Goal: Find specific page/section: Find specific page/section

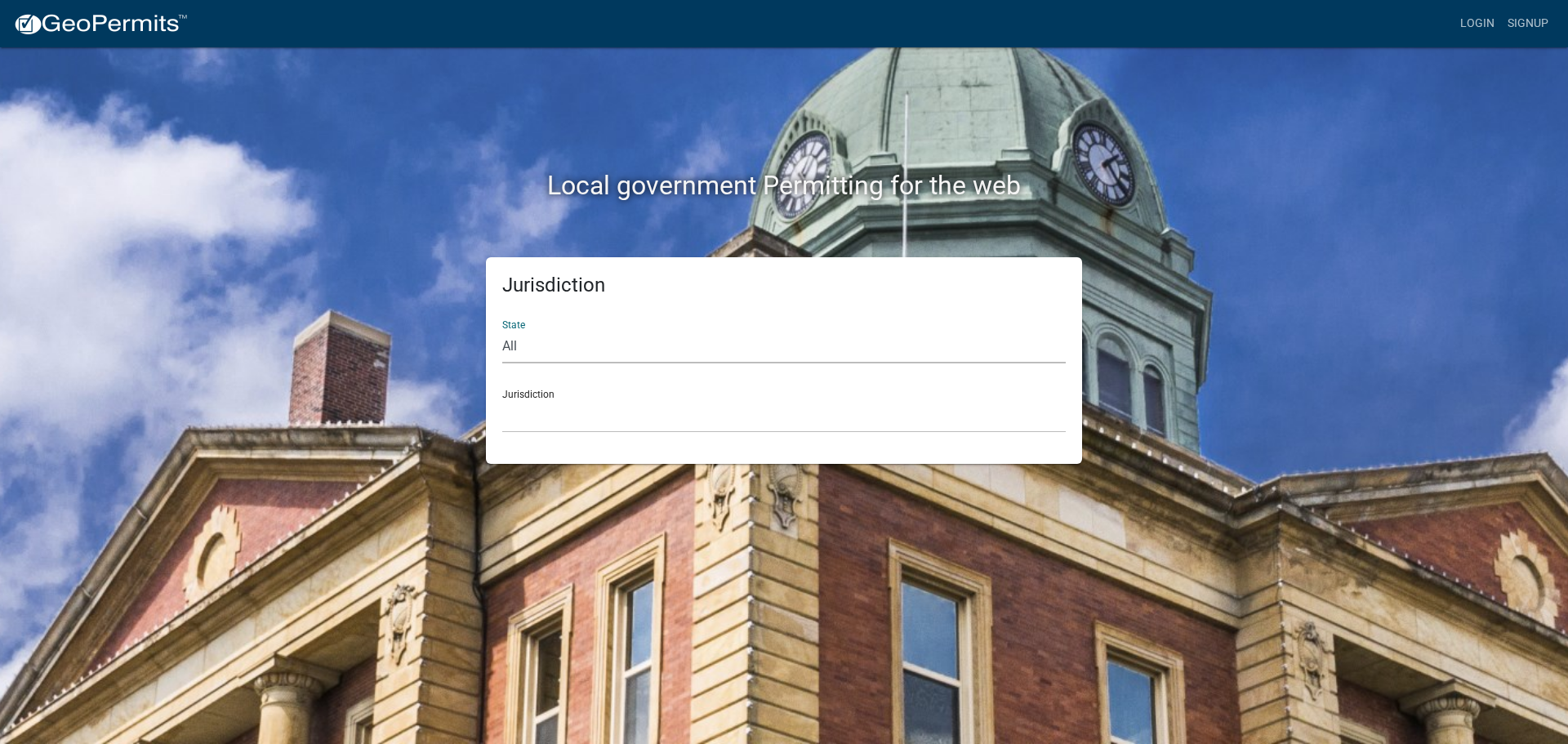
click at [543, 345] on select "All [US_STATE] [US_STATE] [US_STATE] [US_STATE] [US_STATE] [US_STATE] [US_STATE…" at bounding box center [784, 346] width 564 height 33
click at [503, 330] on select "All [US_STATE] [US_STATE] [US_STATE] [US_STATE] [US_STATE] [US_STATE] [US_STATE…" at bounding box center [784, 346] width 564 height 33
click at [546, 419] on select "City of [GEOGRAPHIC_DATA], [US_STATE] City of [GEOGRAPHIC_DATA], [US_STATE] Cit…" at bounding box center [784, 416] width 564 height 33
click at [422, 266] on div "Jurisdiction State All [US_STATE] [US_STATE] [US_STATE] [US_STATE] [US_STATE] […" at bounding box center [784, 360] width 931 height 207
click at [550, 422] on select "City of [GEOGRAPHIC_DATA], [US_STATE] City of [GEOGRAPHIC_DATA], [US_STATE] Cit…" at bounding box center [784, 416] width 564 height 33
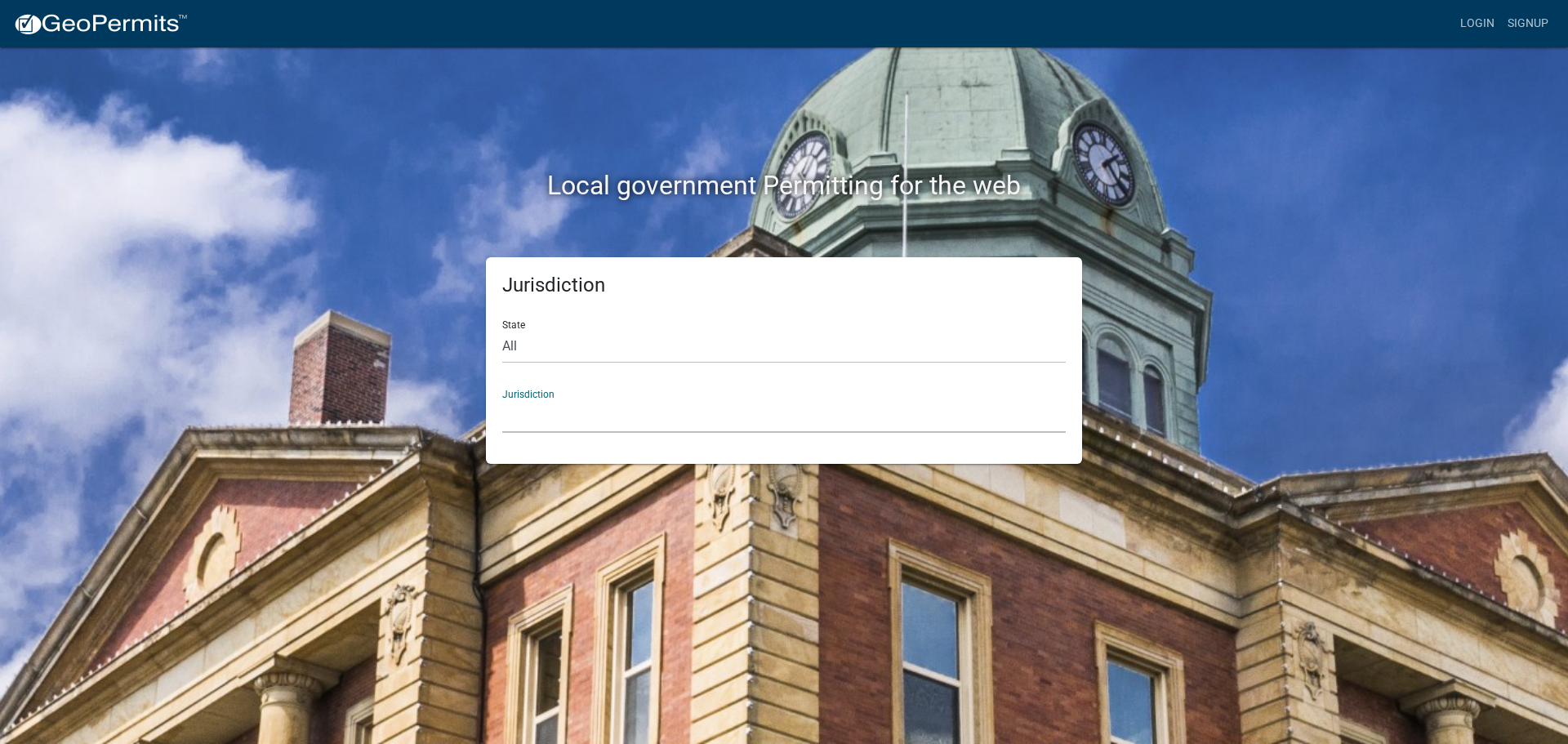
click at [311, 204] on div "Local government Permitting for the web Jurisdiction State All [US_STATE] [US_S…" at bounding box center [784, 372] width 1568 height 744
click at [540, 342] on select "All [US_STATE] [US_STATE] [US_STATE] [US_STATE] [US_STATE] [US_STATE] [US_STATE…" at bounding box center [784, 346] width 564 height 33
select select "[US_STATE]"
click at [503, 330] on select "All [US_STATE] [US_STATE] [US_STATE] [US_STATE] [US_STATE] [US_STATE] [US_STATE…" at bounding box center [784, 346] width 564 height 33
click at [582, 410] on select "[GEOGRAPHIC_DATA], [US_STATE]" at bounding box center [784, 416] width 564 height 33
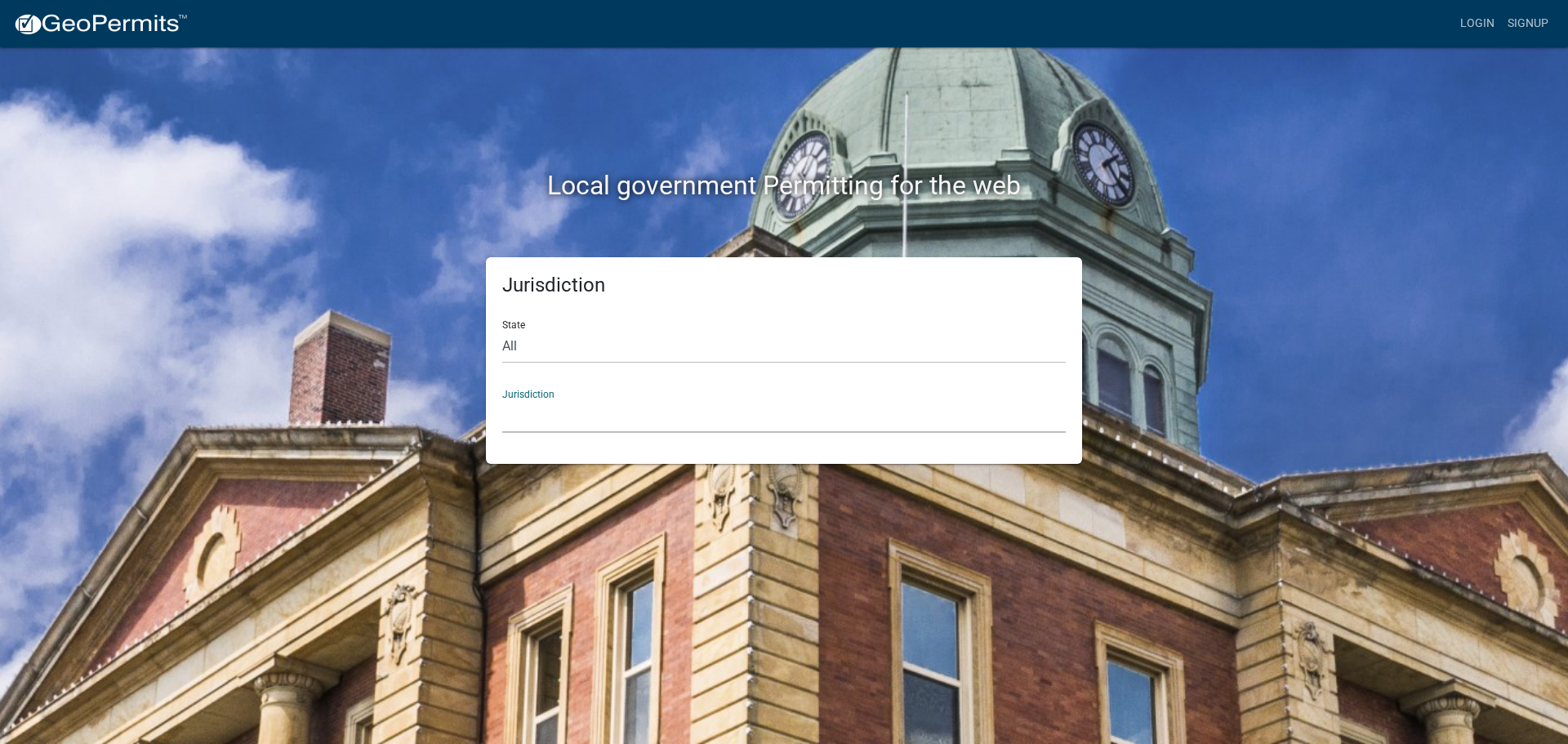
click at [388, 187] on h2 "Local government Permitting for the web" at bounding box center [784, 185] width 906 height 31
click at [564, 422] on select "[GEOGRAPHIC_DATA], [US_STATE]" at bounding box center [784, 416] width 564 height 33
